Goal: Task Accomplishment & Management: Use online tool/utility

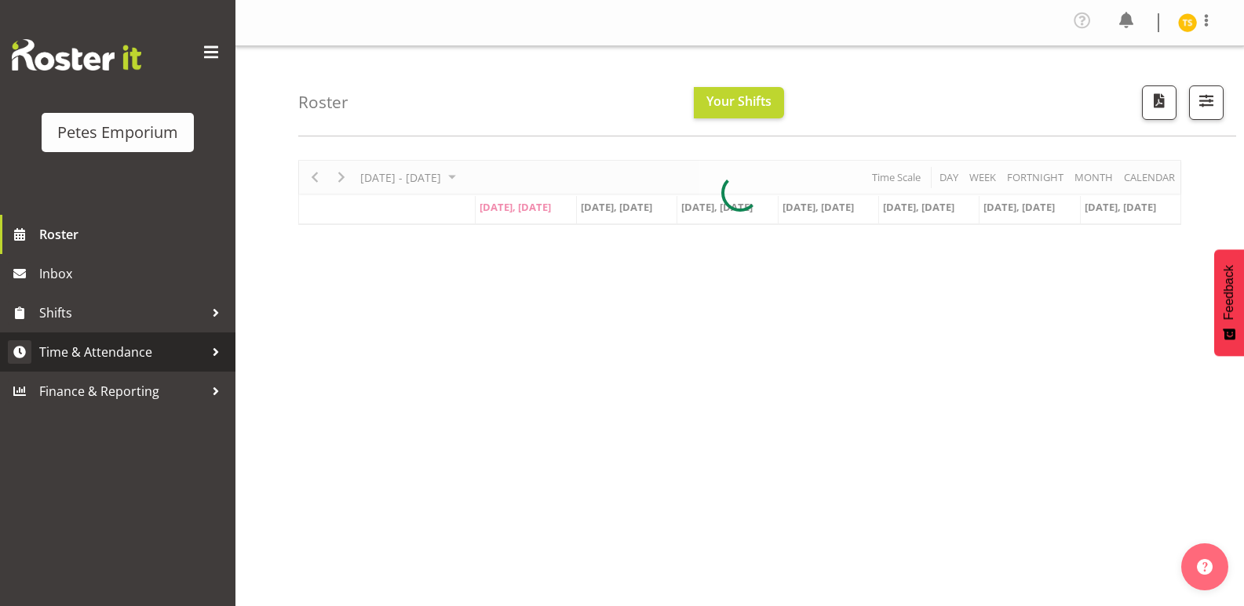
click at [107, 362] on span "Time & Attendance" at bounding box center [121, 352] width 165 height 24
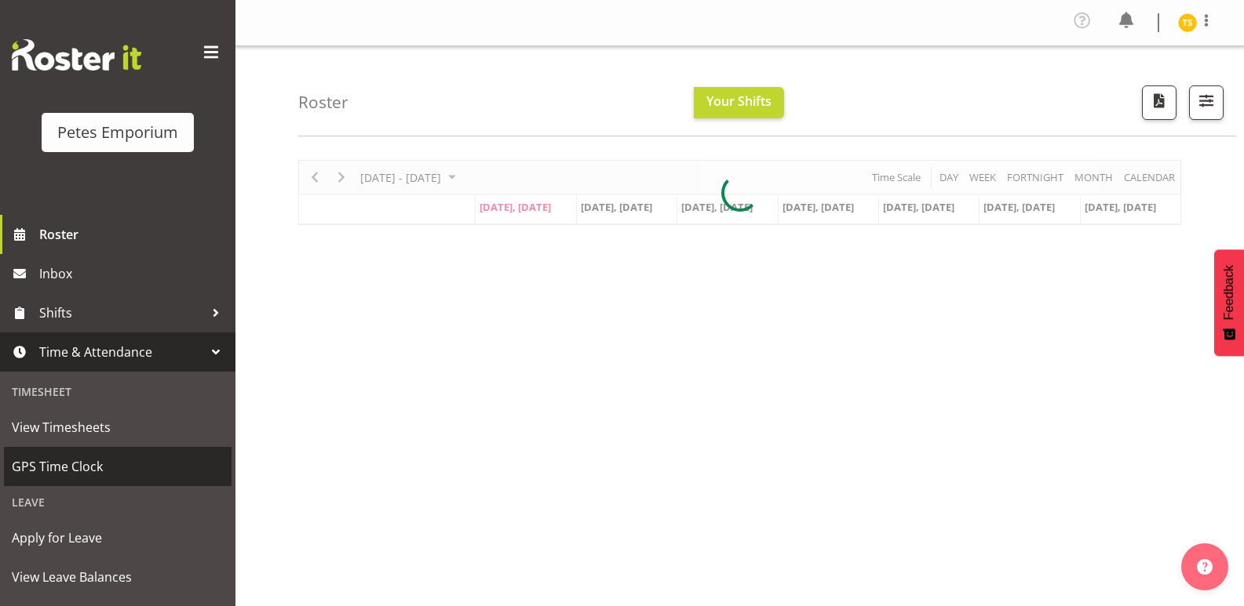
click at [67, 464] on span "GPS Time Clock" at bounding box center [118, 467] width 212 height 24
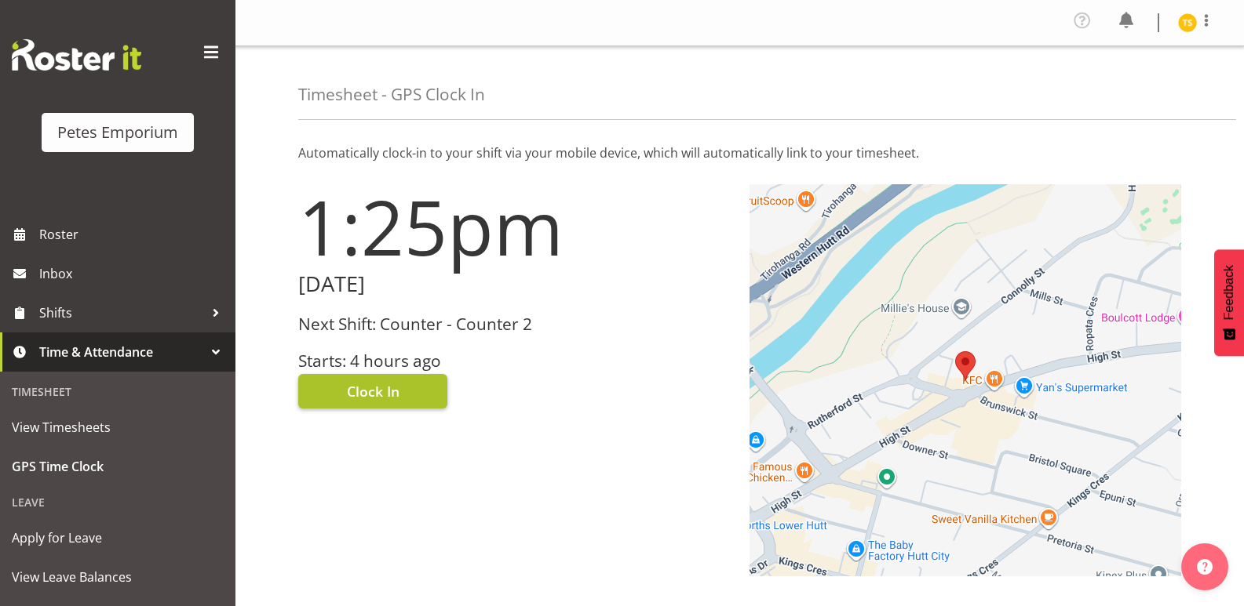
click at [346, 377] on button "Clock In" at bounding box center [372, 391] width 149 height 35
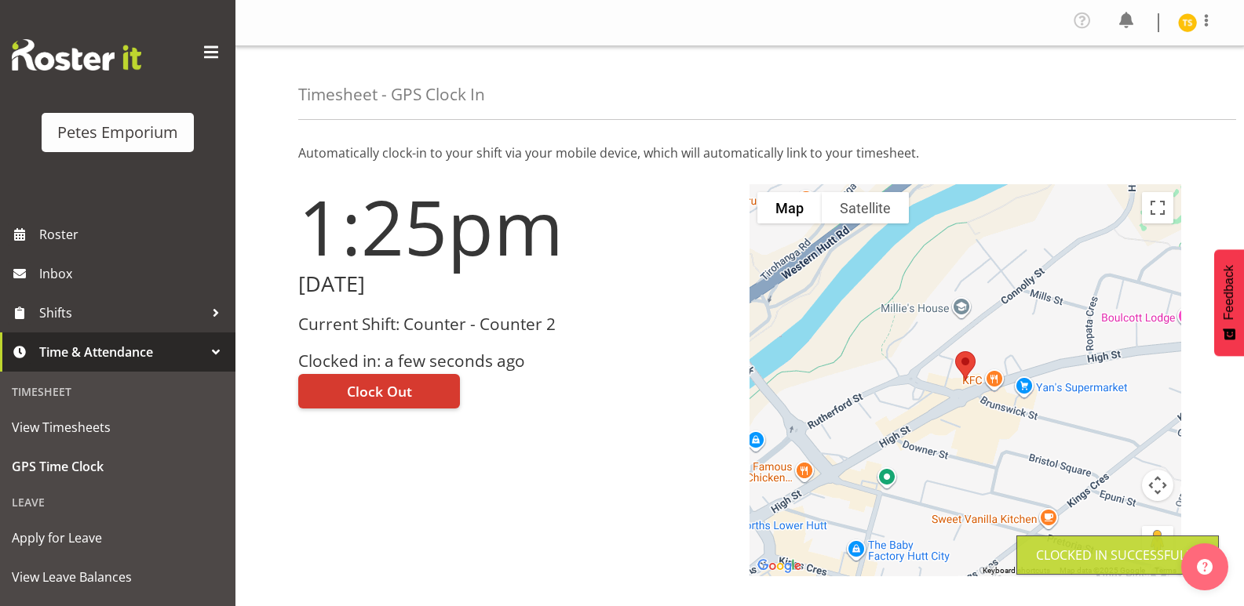
click at [1181, 20] on img at bounding box center [1187, 22] width 19 height 19
click at [1112, 97] on link "Log Out" at bounding box center [1140, 86] width 151 height 28
